Goal: Information Seeking & Learning: Learn about a topic

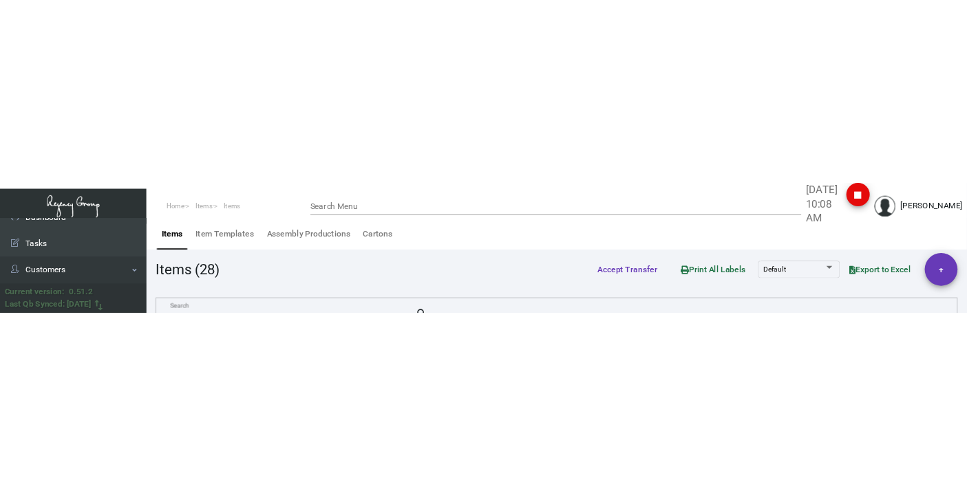
scroll to position [17, 0]
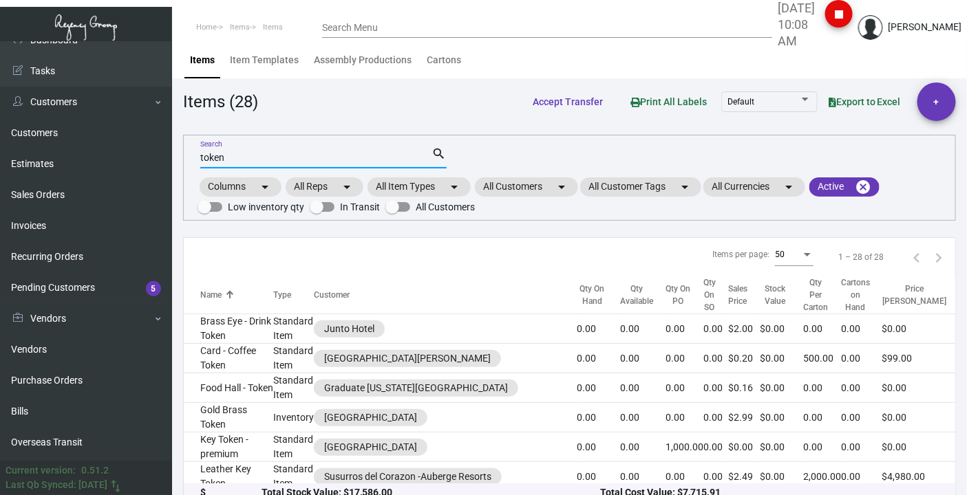
click at [255, 155] on input "token" at bounding box center [316, 158] width 232 height 11
type input "o"
type input "one hotel wet"
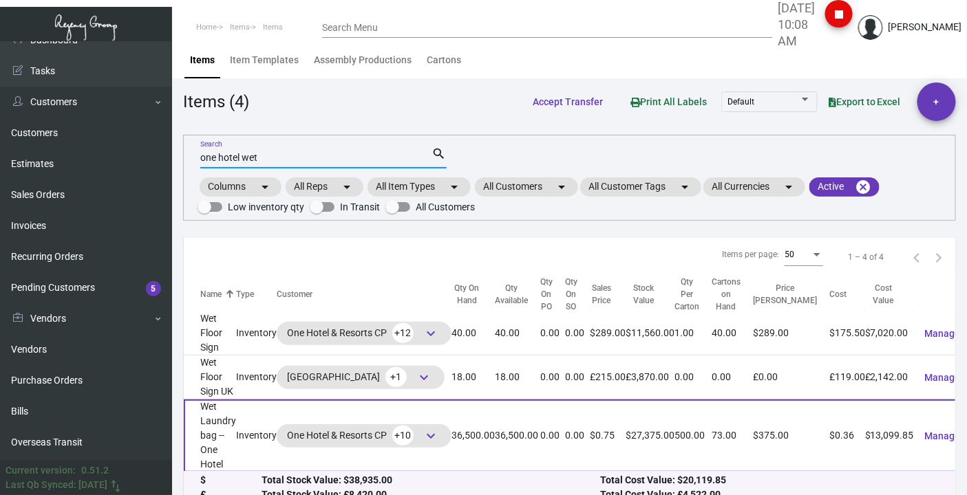
scroll to position [58, 0]
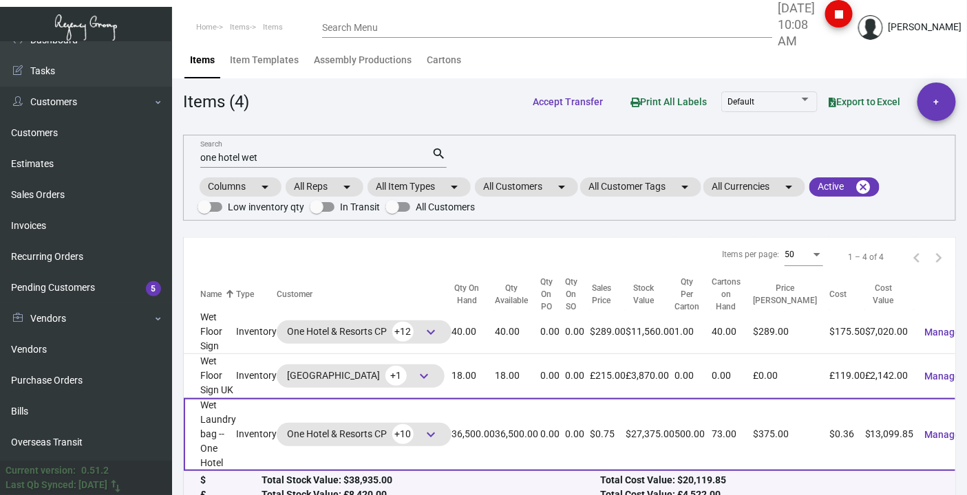
click at [211, 420] on td "Wet Laundry bag -- One Hotel" at bounding box center [210, 434] width 52 height 73
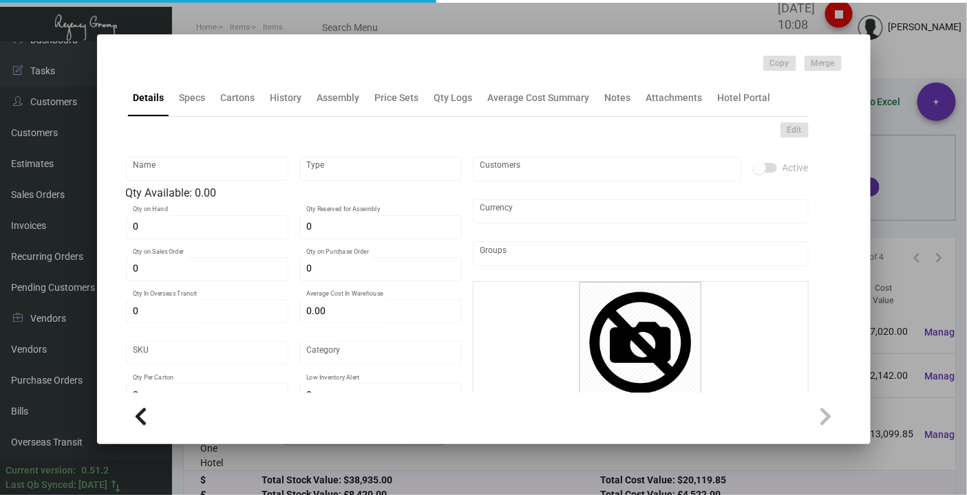
type input "Wet Laundry bag -- One Hotel"
type input "Inventory"
type input "36,500"
type input "$ 4.25"
type input "1HWB"
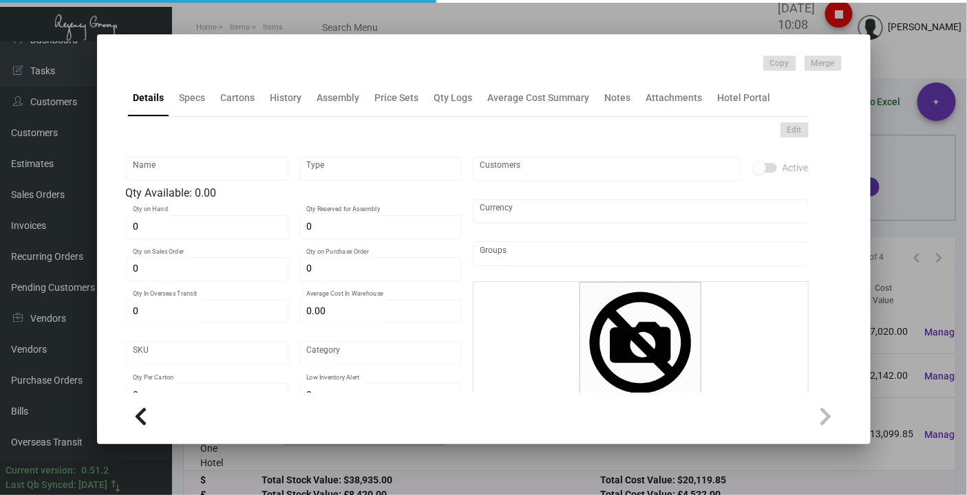
type input "Standard"
type input "500"
type input "10,000"
type input "$ 0.3589"
type input "$ 0.75"
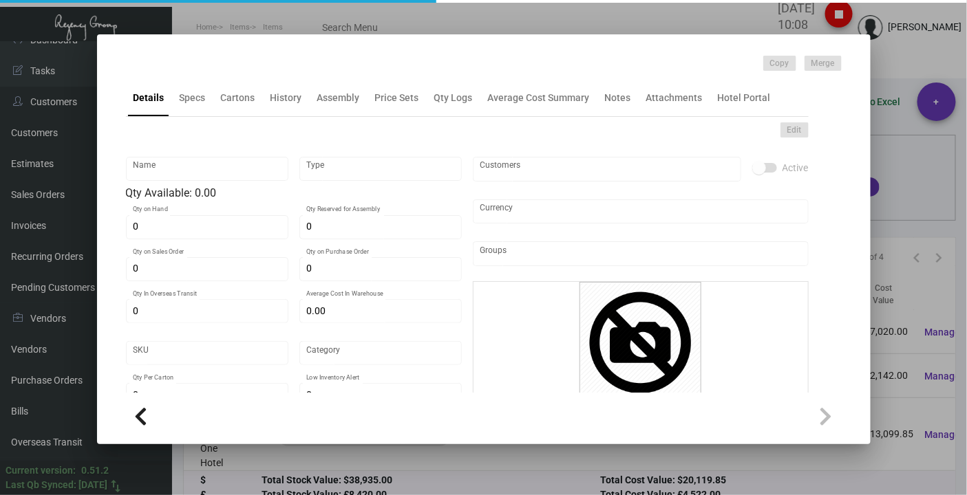
checkbox input "true"
type input "United States Dollar $"
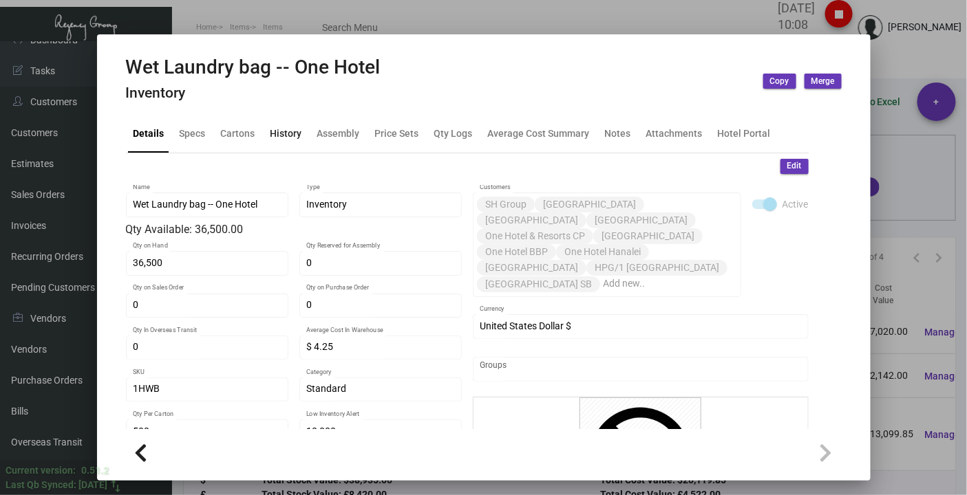
click at [276, 132] on div "History" at bounding box center [286, 134] width 32 height 14
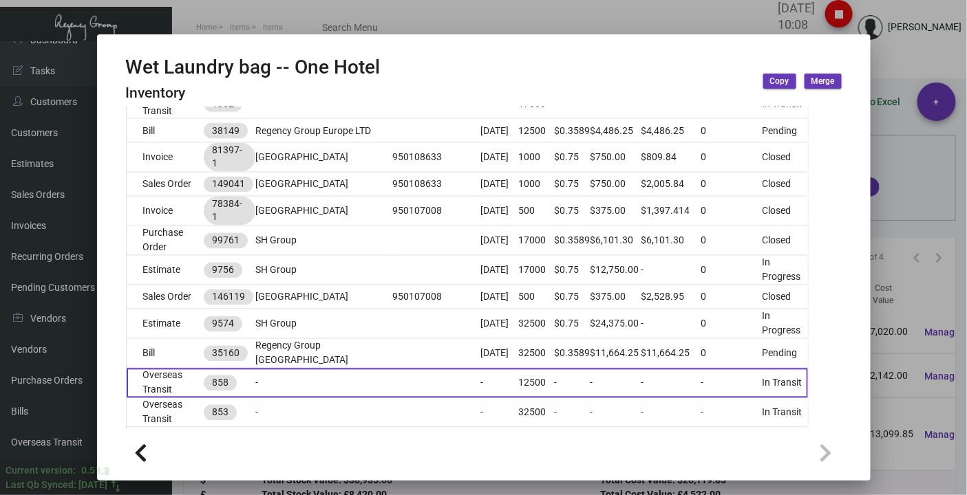
scroll to position [917, 0]
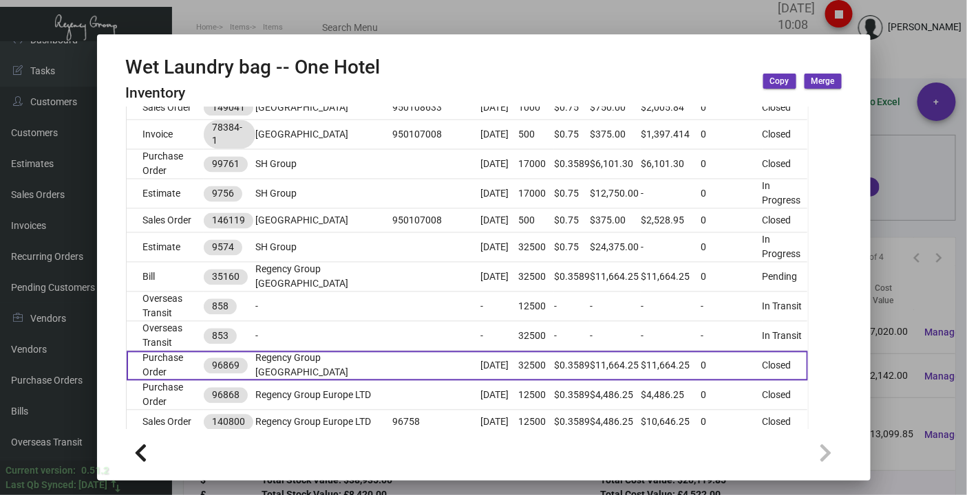
click at [158, 381] on td "Purchase Order" at bounding box center [166, 367] width 78 height 30
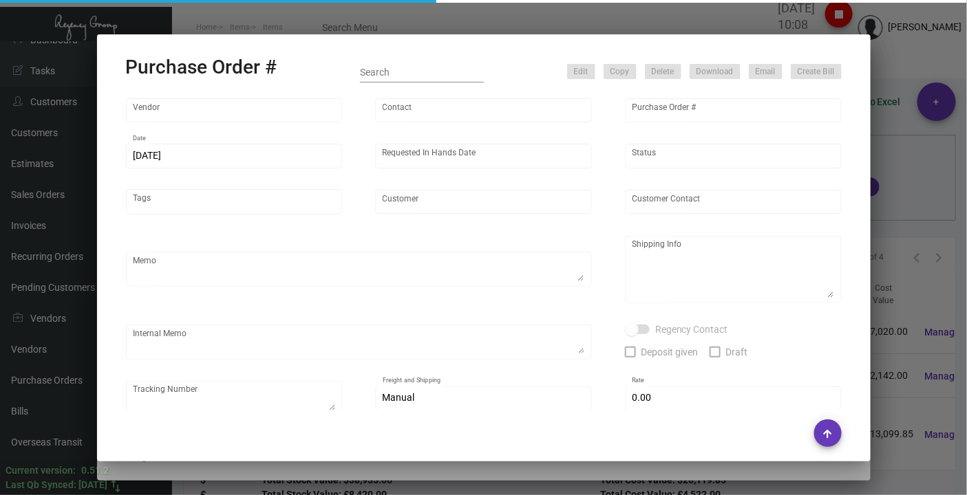
type input "HIGH HOPE JIANGSU FOCUS GARMENT CO, LTD"
type input "[PERSON_NAME]"
type input "96869"
type input "[DATE]"
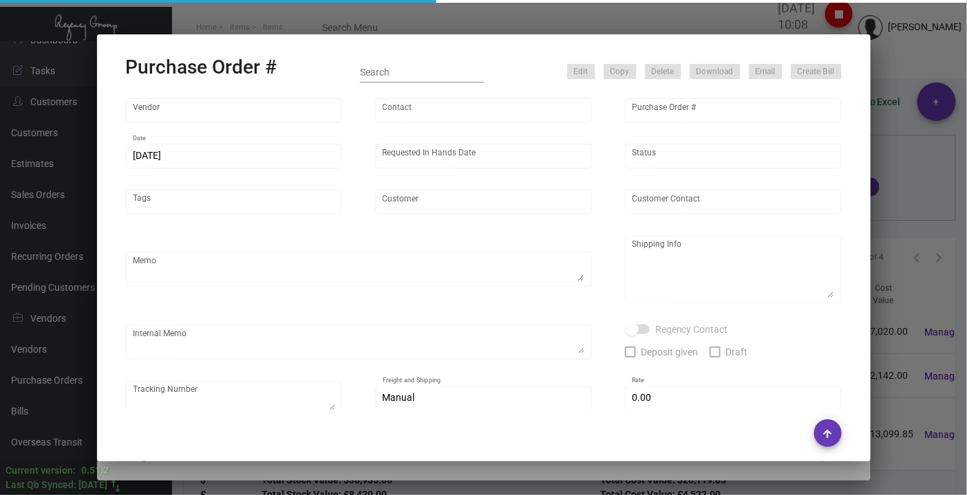
type input "Regency Group [GEOGRAPHIC_DATA]"
type textarea "Boat to [GEOGRAPHIC_DATA]"
type textarea "Regency Group NJ - [PERSON_NAME] [STREET_ADDRESS]"
checkbox input "true"
type input "$ 0.00"
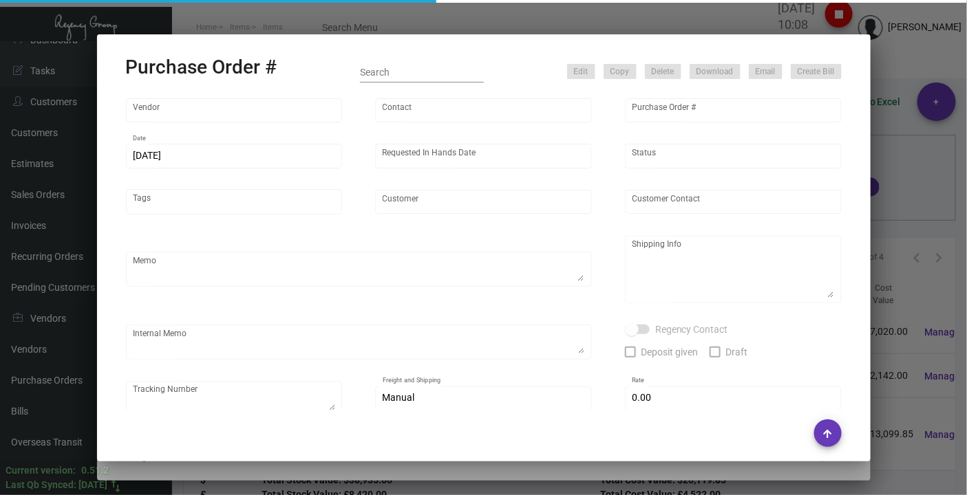
type input "United States Dollar $"
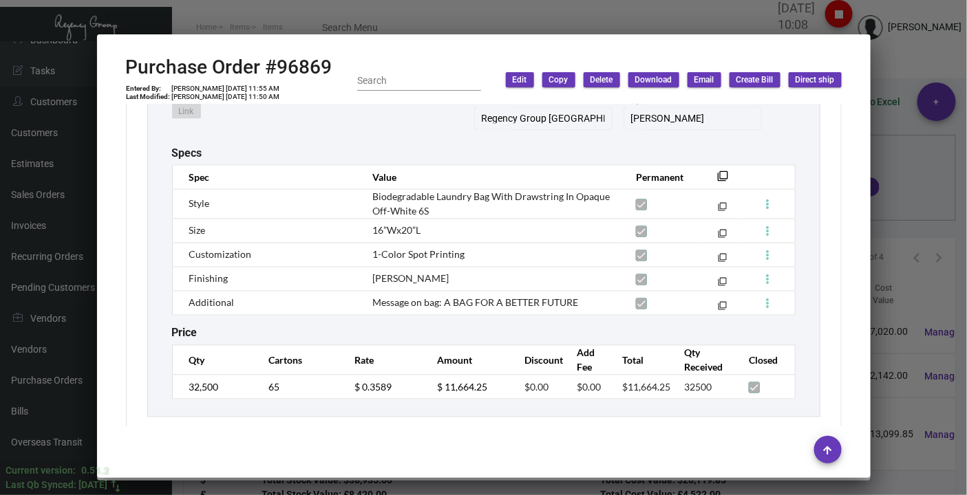
scroll to position [797, 0]
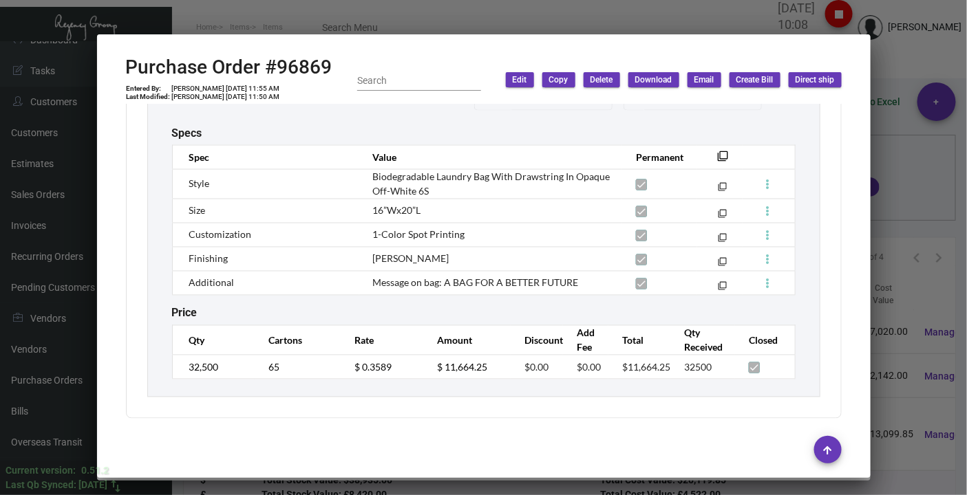
click at [891, 70] on div at bounding box center [483, 247] width 967 height 495
